Goal: Information Seeking & Learning: Find specific fact

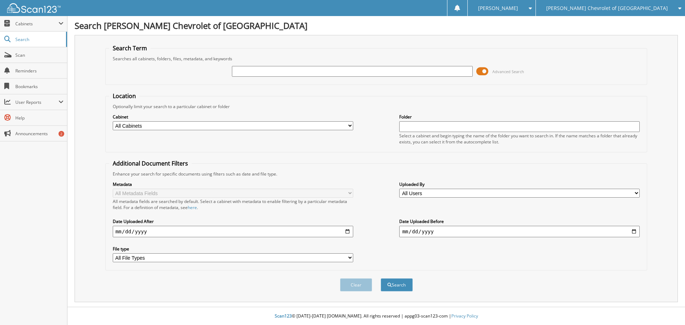
click at [262, 70] on input "text" at bounding box center [352, 71] width 241 height 11
type input "99733P"
click at [381, 278] on button "Search" at bounding box center [397, 284] width 32 height 13
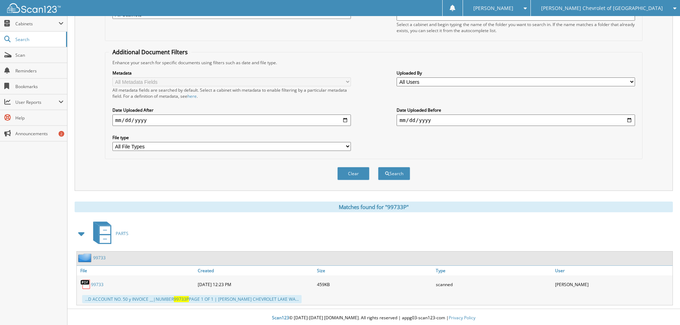
scroll to position [113, 0]
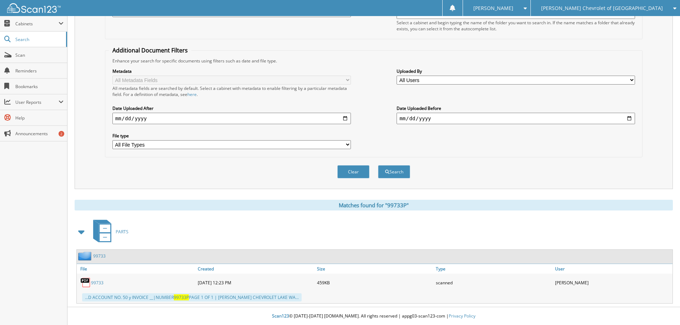
click at [100, 282] on link "99733" at bounding box center [97, 283] width 12 height 6
